Goal: Information Seeking & Learning: Learn about a topic

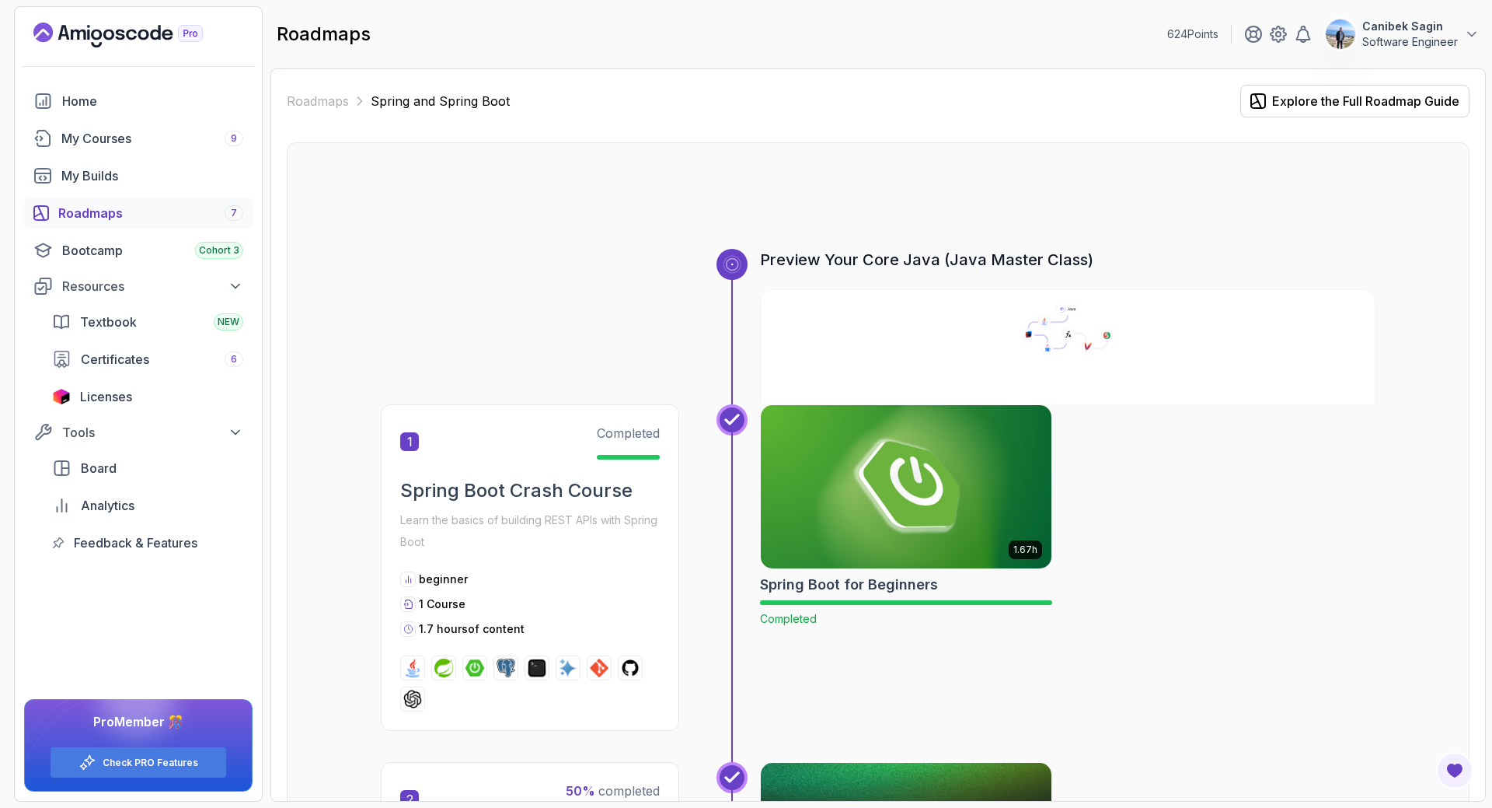
scroll to position [1181, 0]
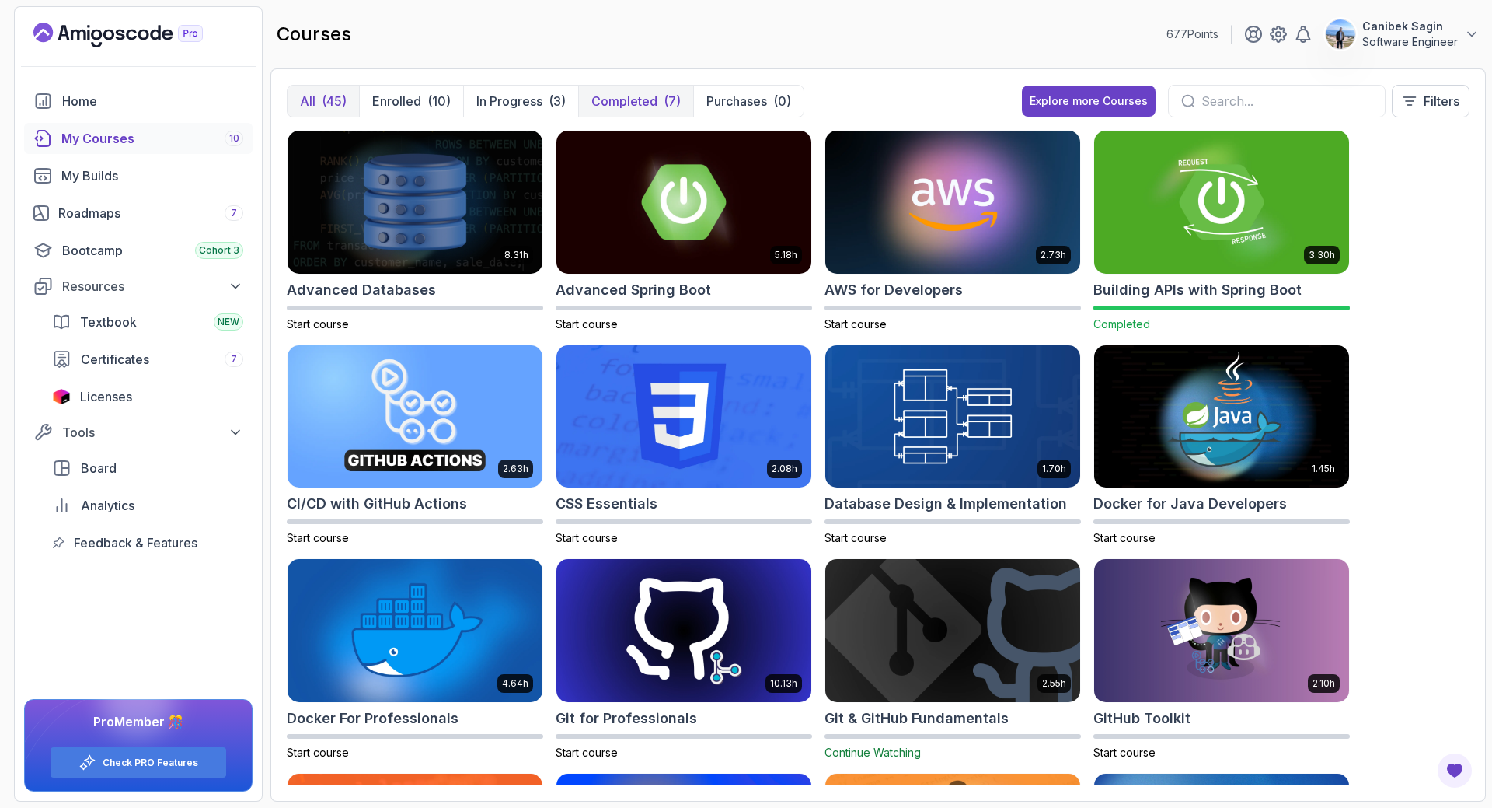
click at [622, 96] on p "Completed" at bounding box center [624, 101] width 66 height 19
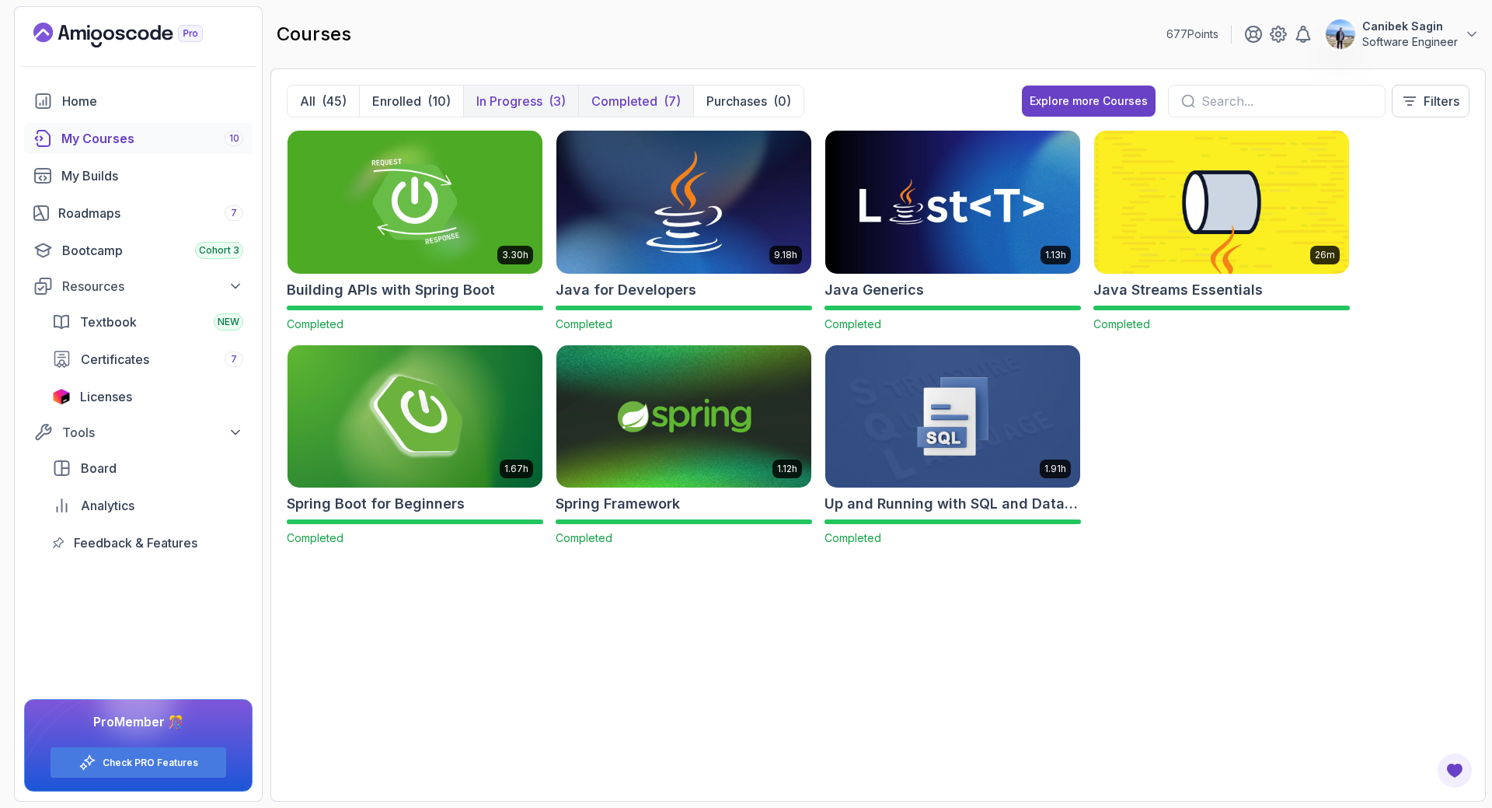
click at [521, 94] on p "In Progress" at bounding box center [509, 101] width 66 height 19
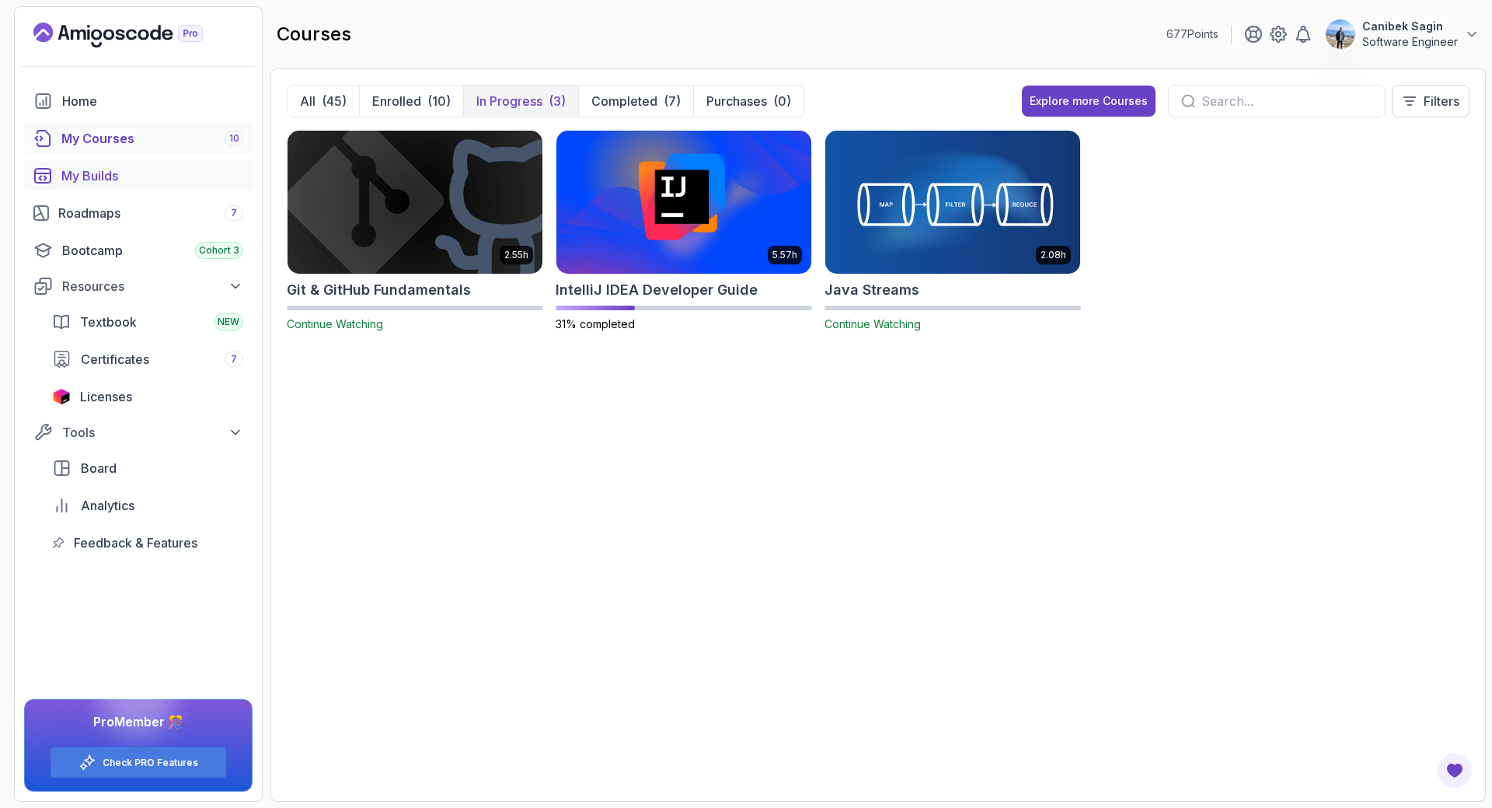
click at [131, 170] on div "My Builds" at bounding box center [152, 175] width 182 height 19
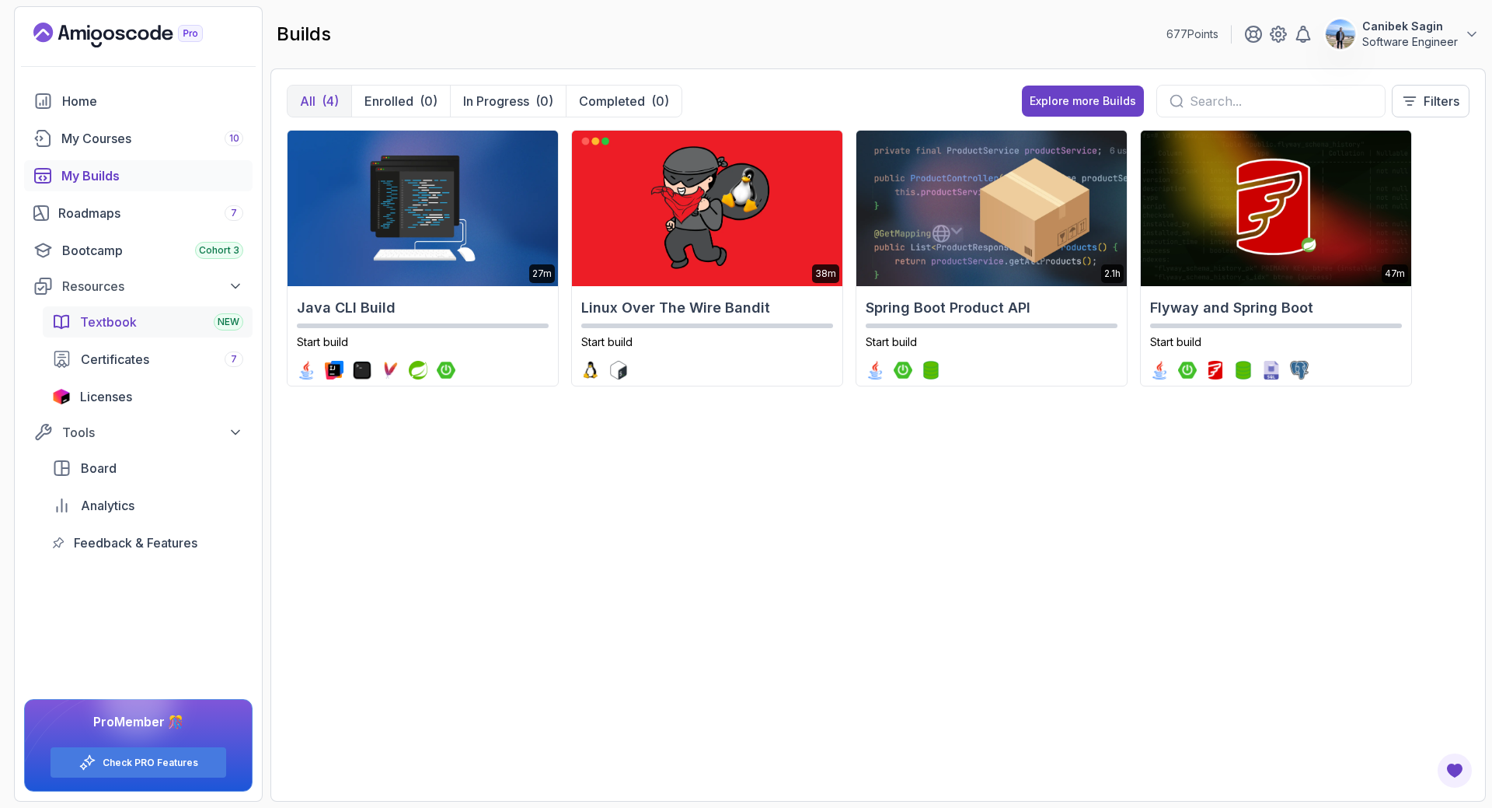
click at [111, 326] on span "Textbook" at bounding box center [108, 321] width 57 height 19
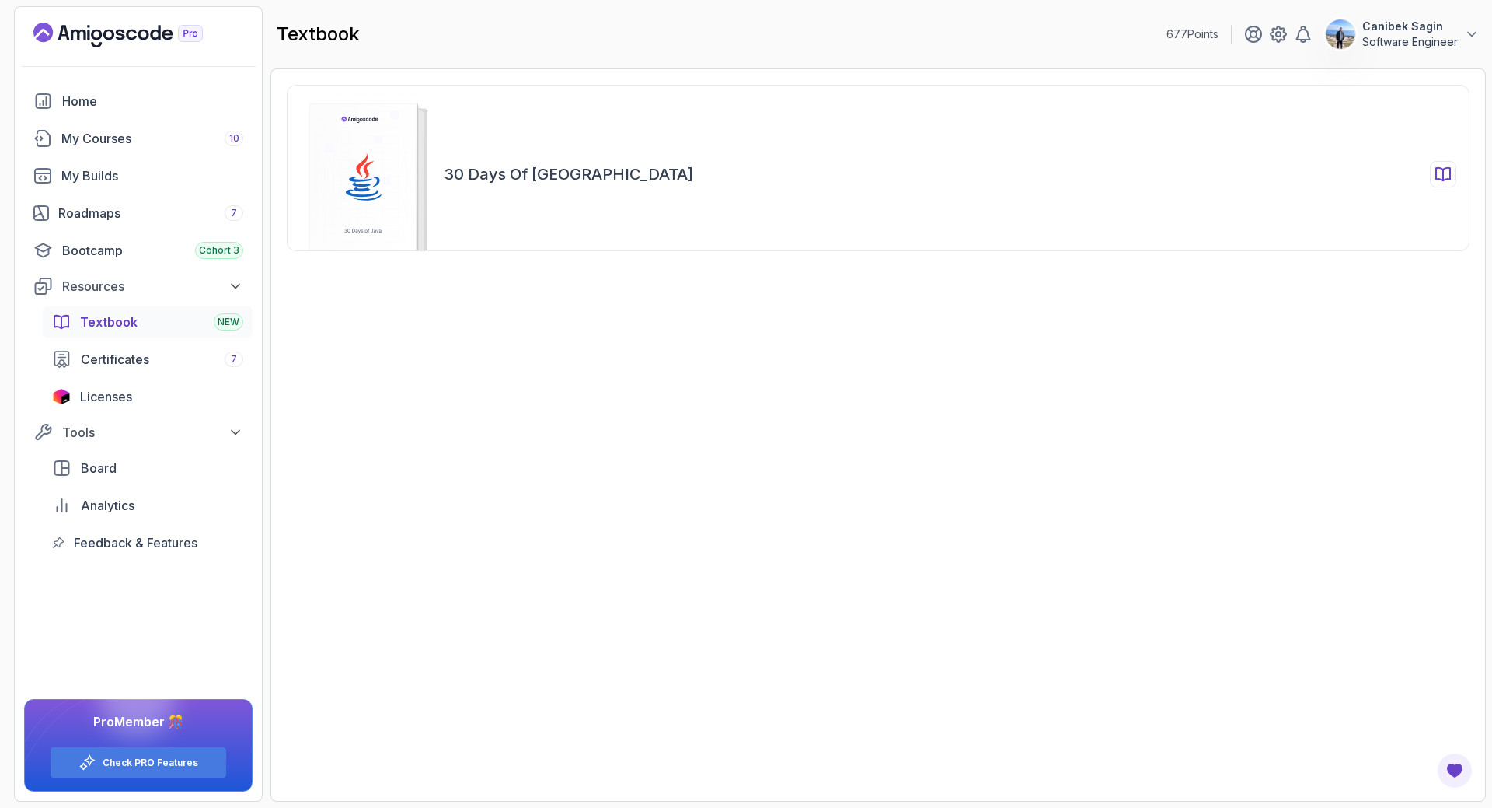
click at [376, 186] on rect at bounding box center [363, 184] width 108 height 162
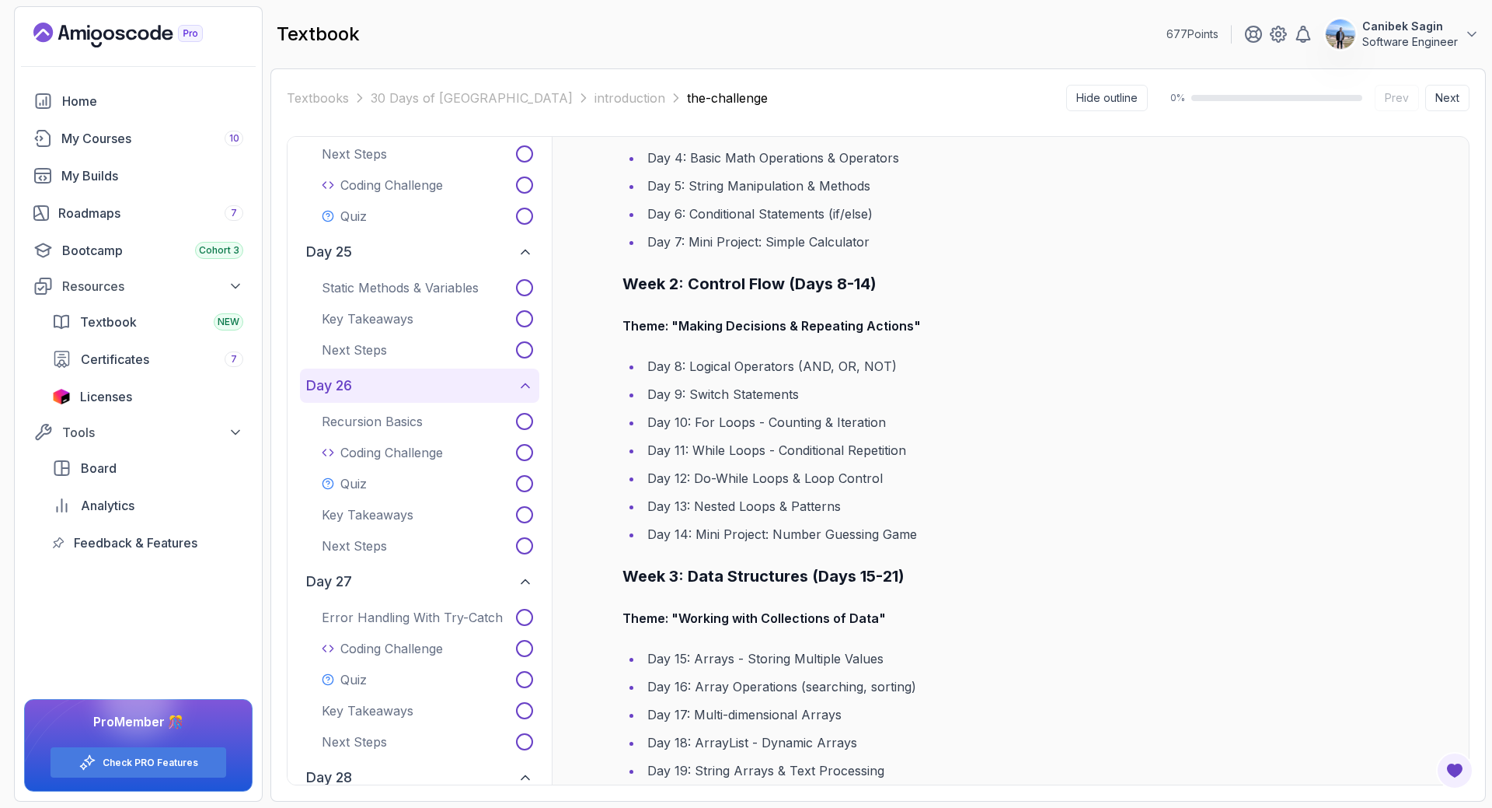
scroll to position [4971, 0]
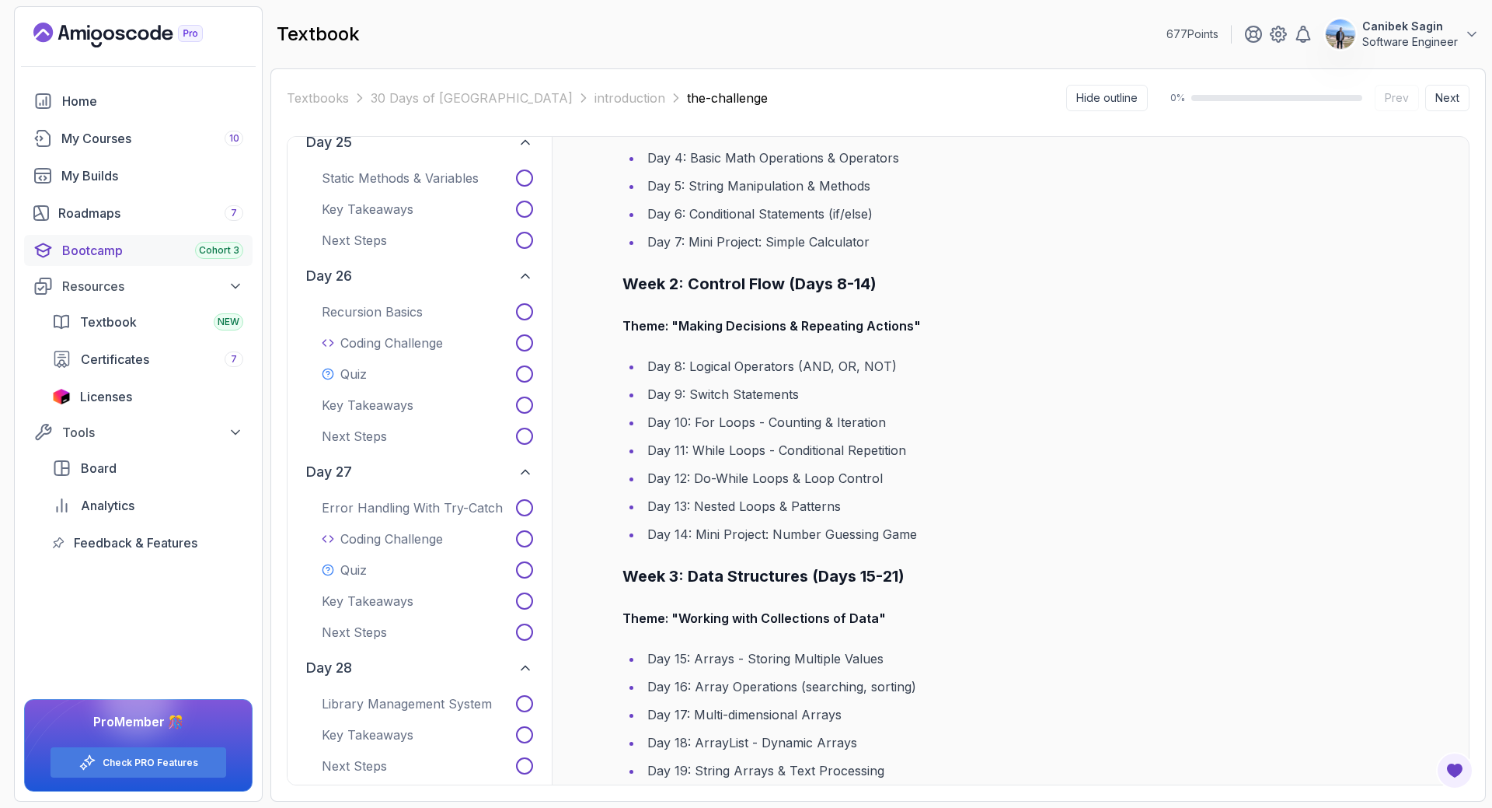
click at [90, 255] on div "Bootcamp Cohort 3" at bounding box center [152, 250] width 181 height 19
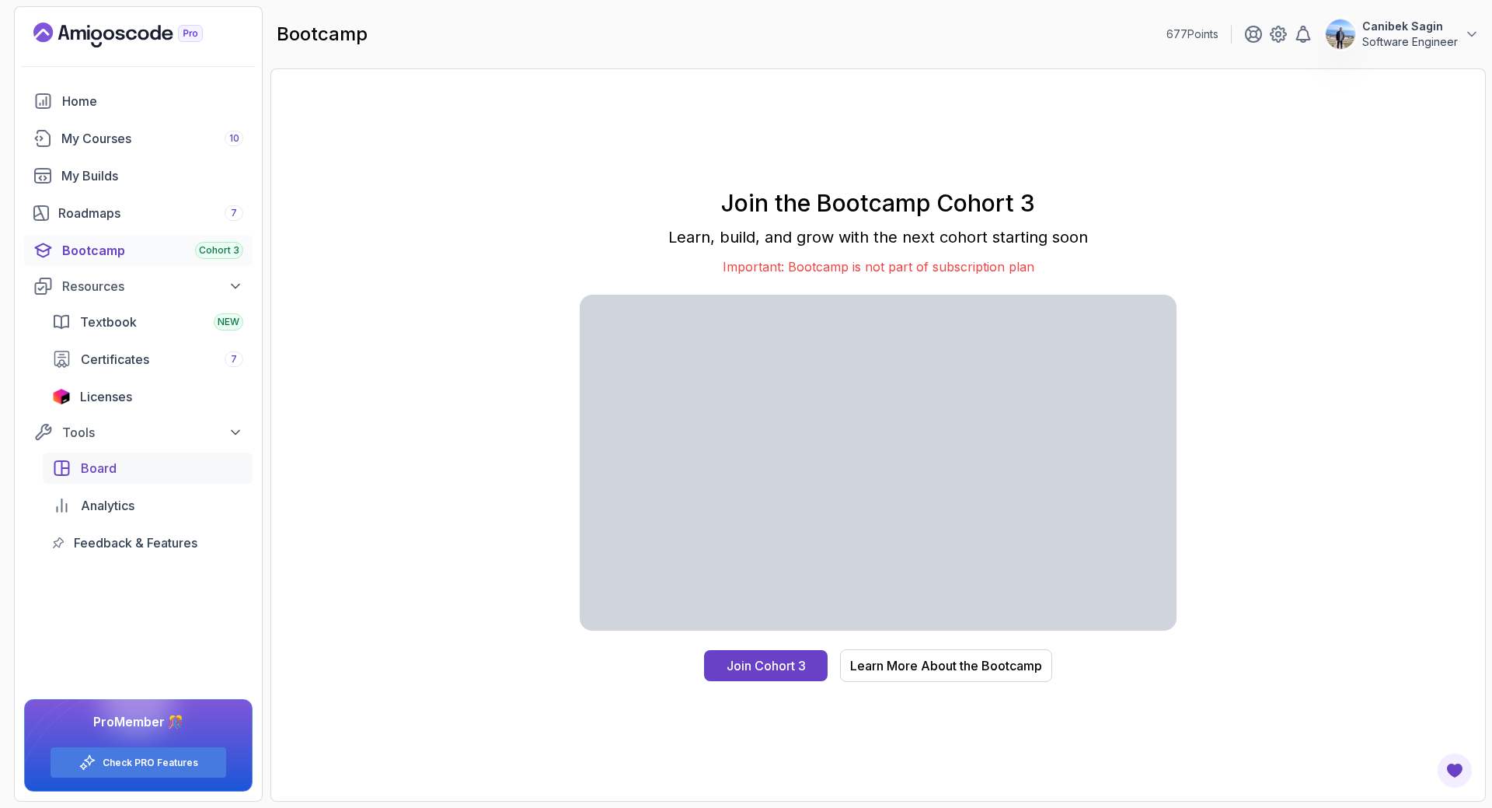
click at [120, 472] on div "Board" at bounding box center [162, 468] width 162 height 19
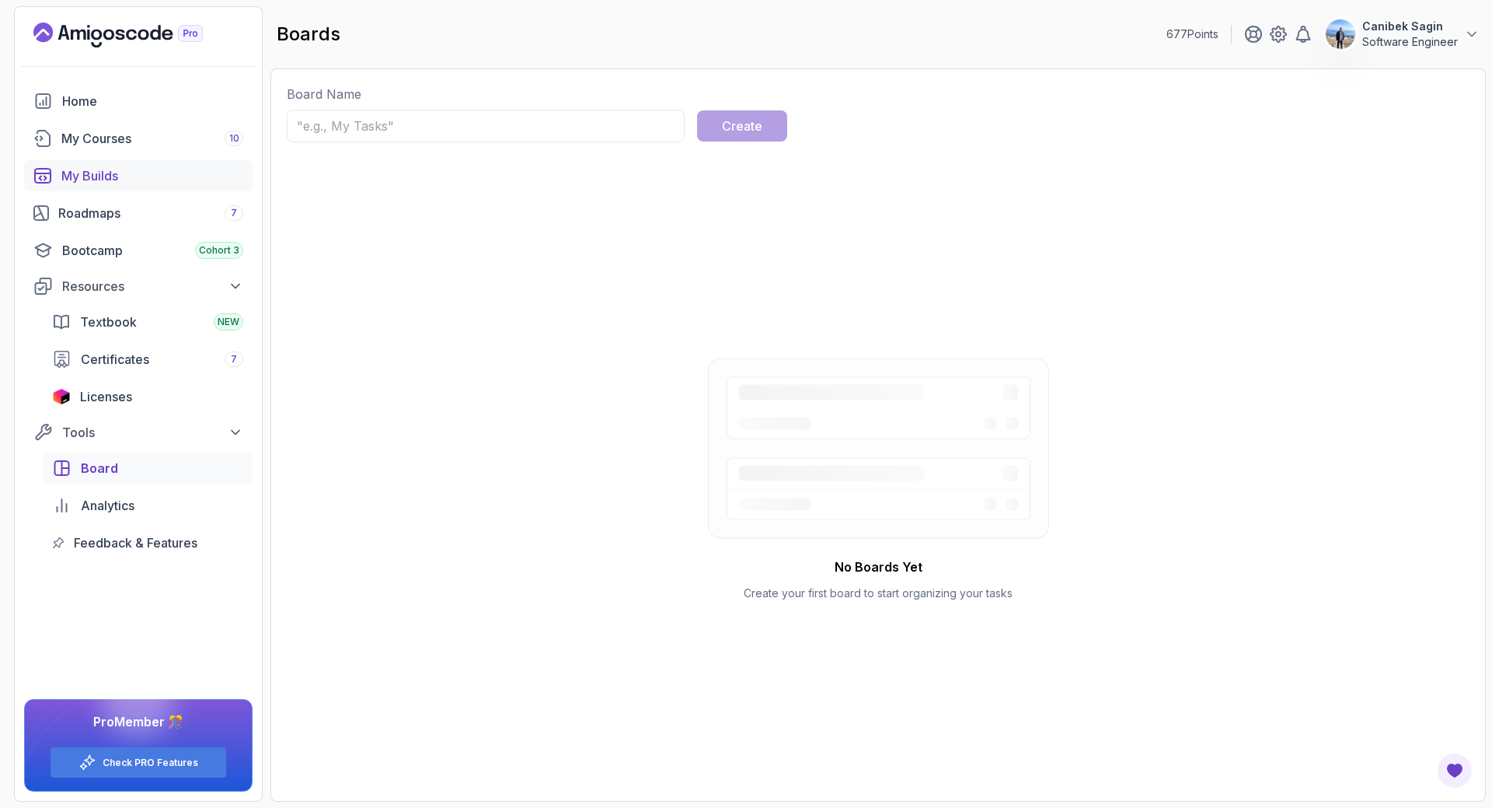
click at [91, 167] on div "My Builds" at bounding box center [152, 175] width 182 height 19
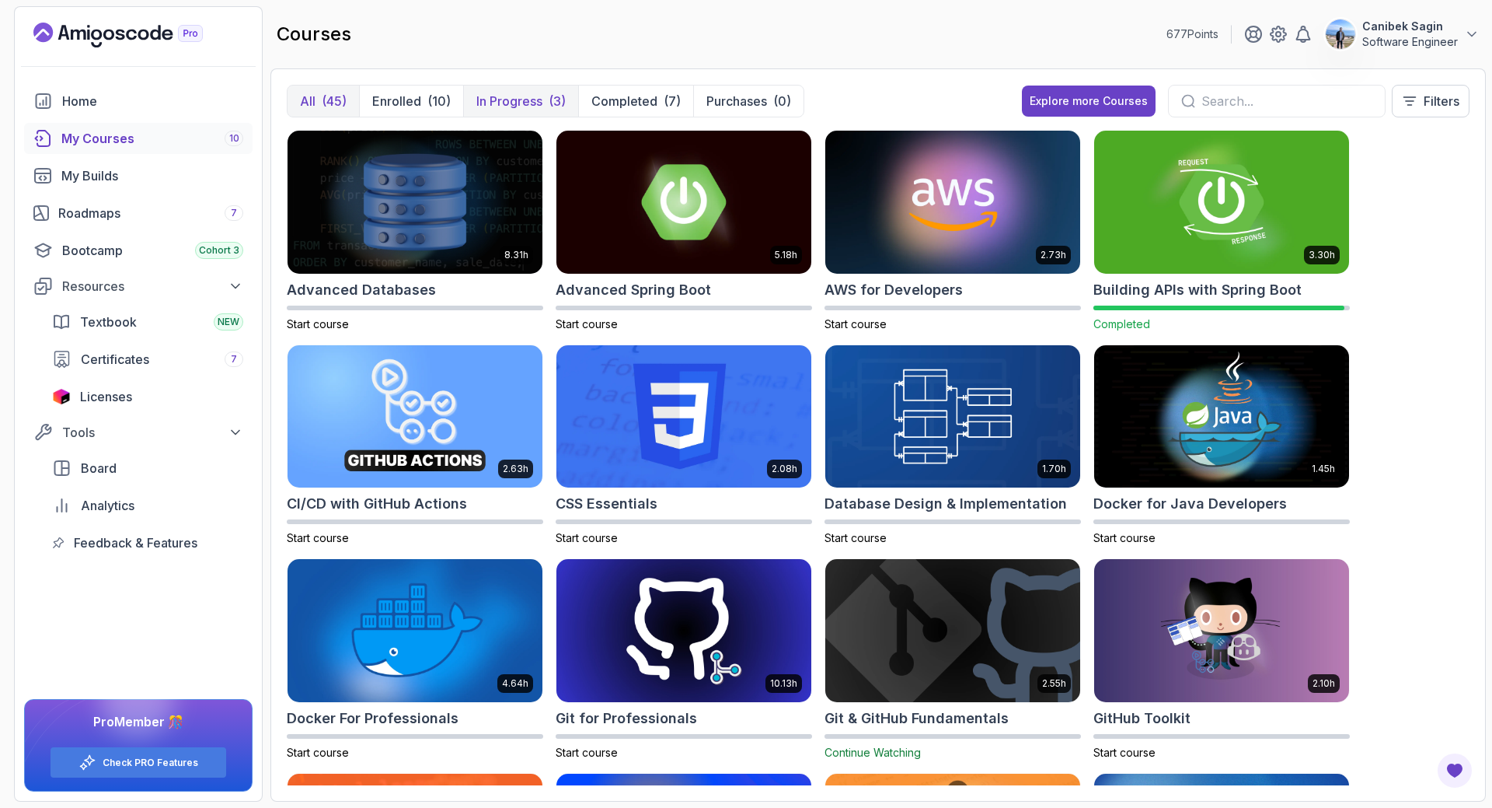
click at [497, 98] on p "In Progress" at bounding box center [509, 101] width 66 height 19
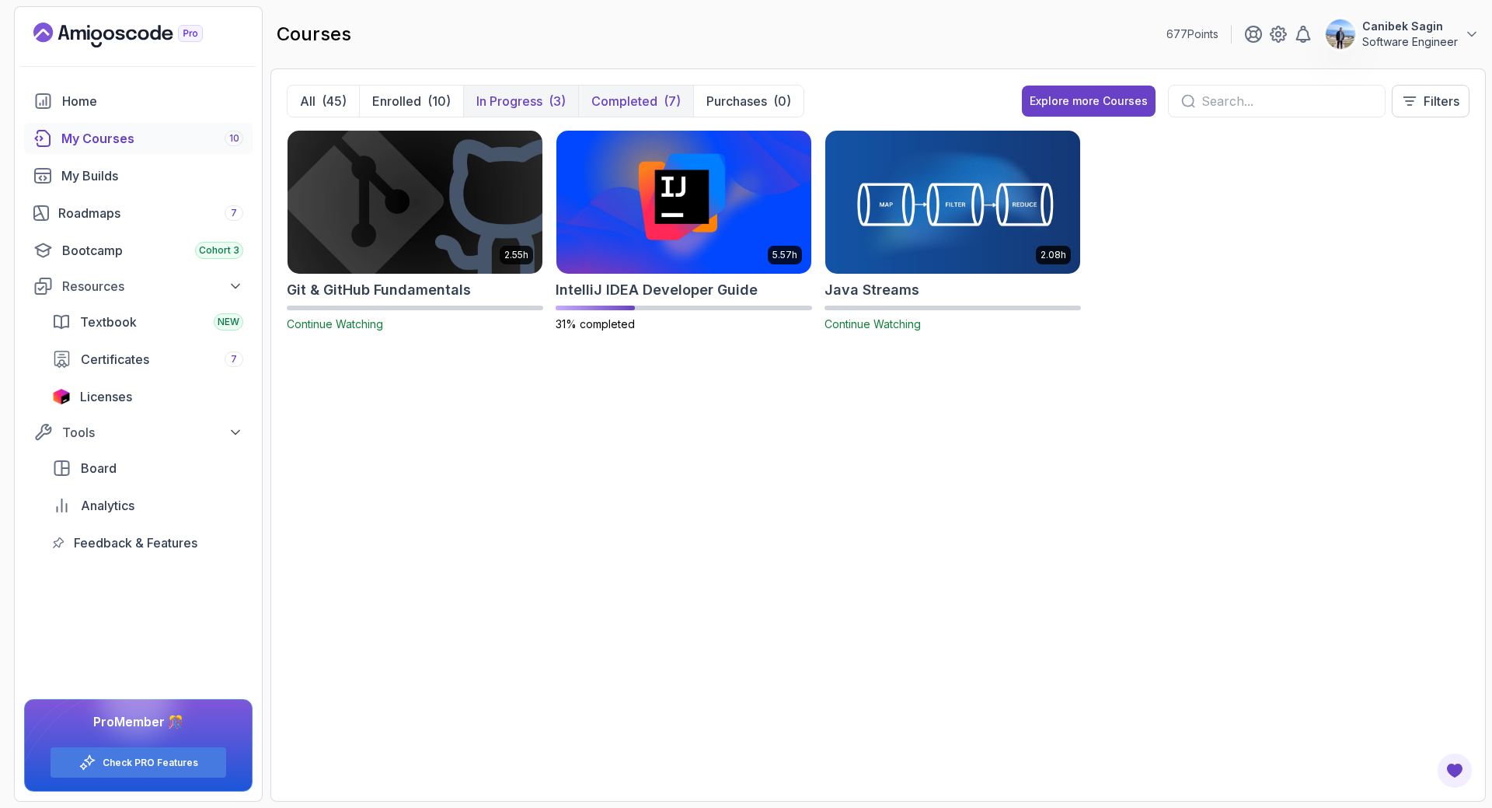
click at [653, 106] on p "Completed" at bounding box center [624, 101] width 66 height 19
